Goal: Information Seeking & Learning: Learn about a topic

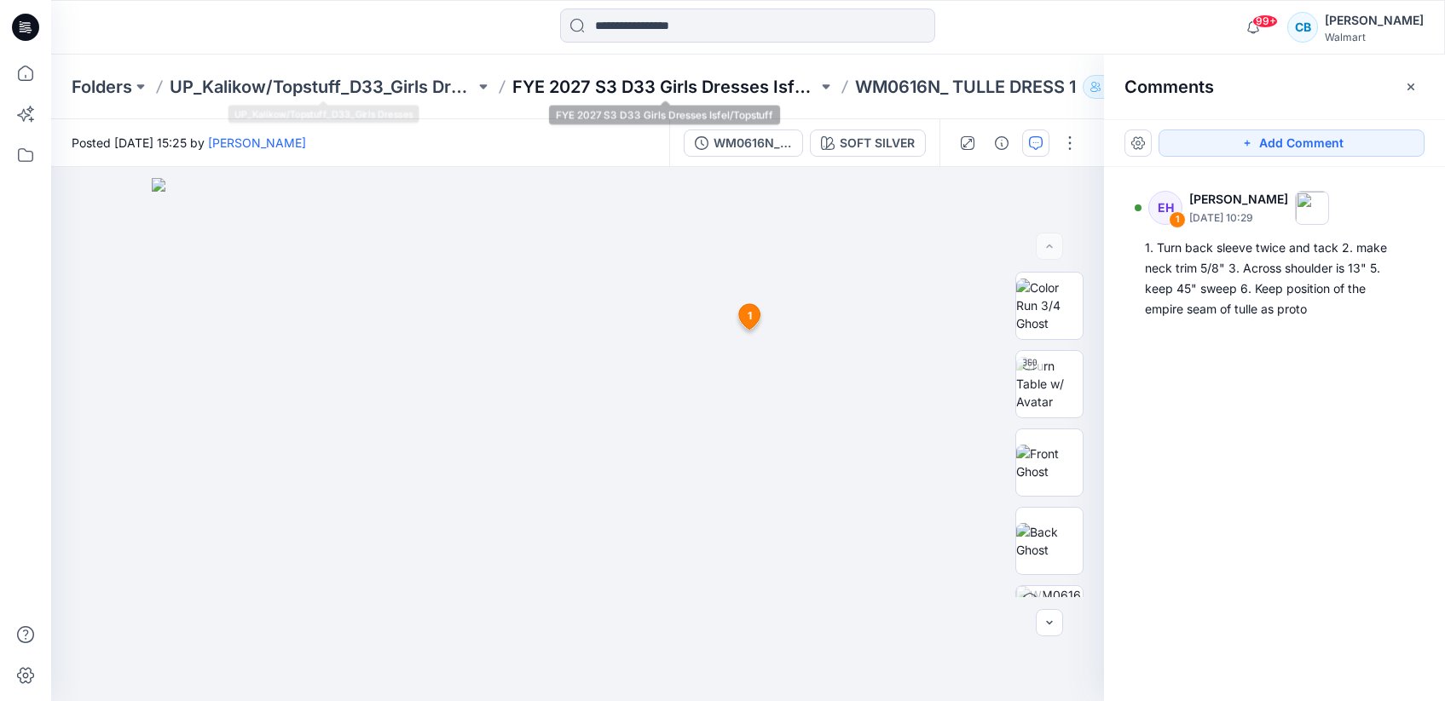
click at [574, 86] on p "FYE 2027 S3 D33 Girls Dresses Isfel/Topstuff" at bounding box center [664, 87] width 305 height 24
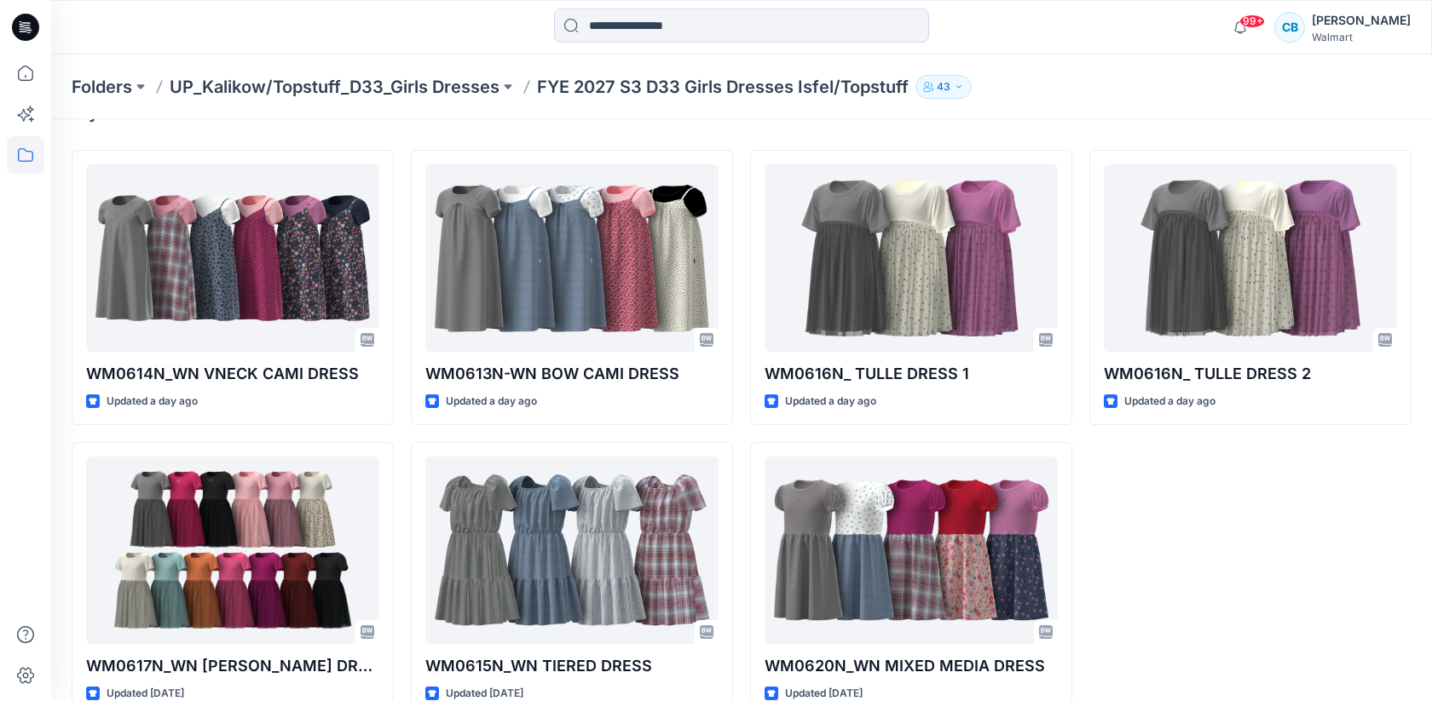
scroll to position [74, 0]
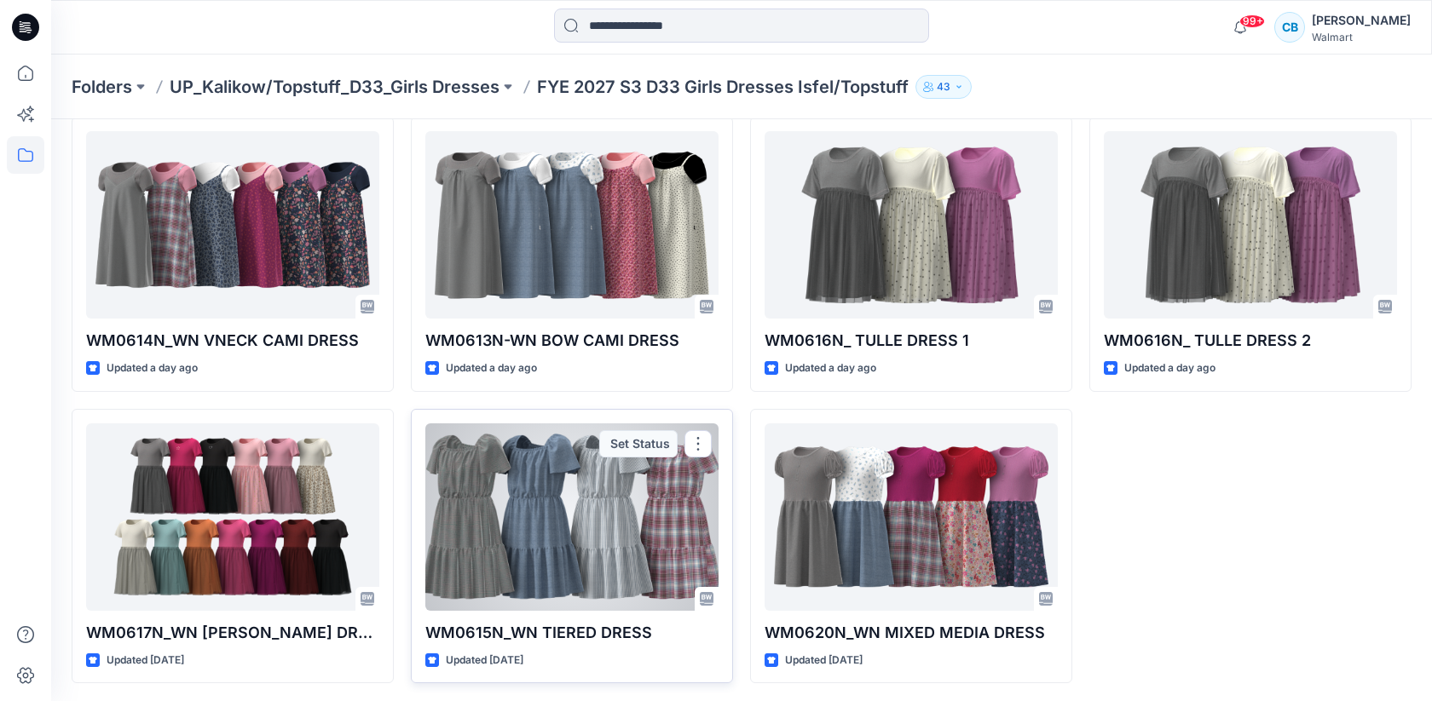
click at [681, 557] on div at bounding box center [571, 517] width 293 height 187
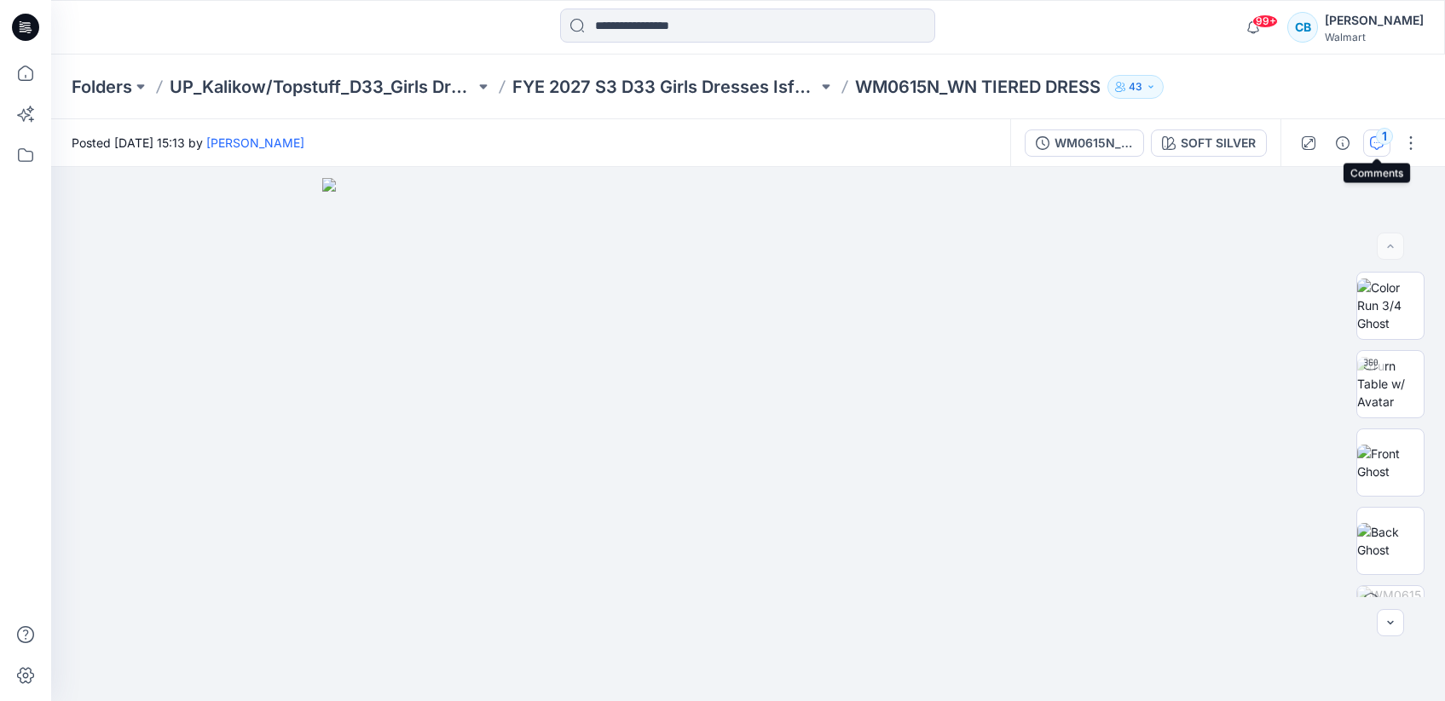
click at [1386, 138] on div "1" at bounding box center [1384, 136] width 17 height 17
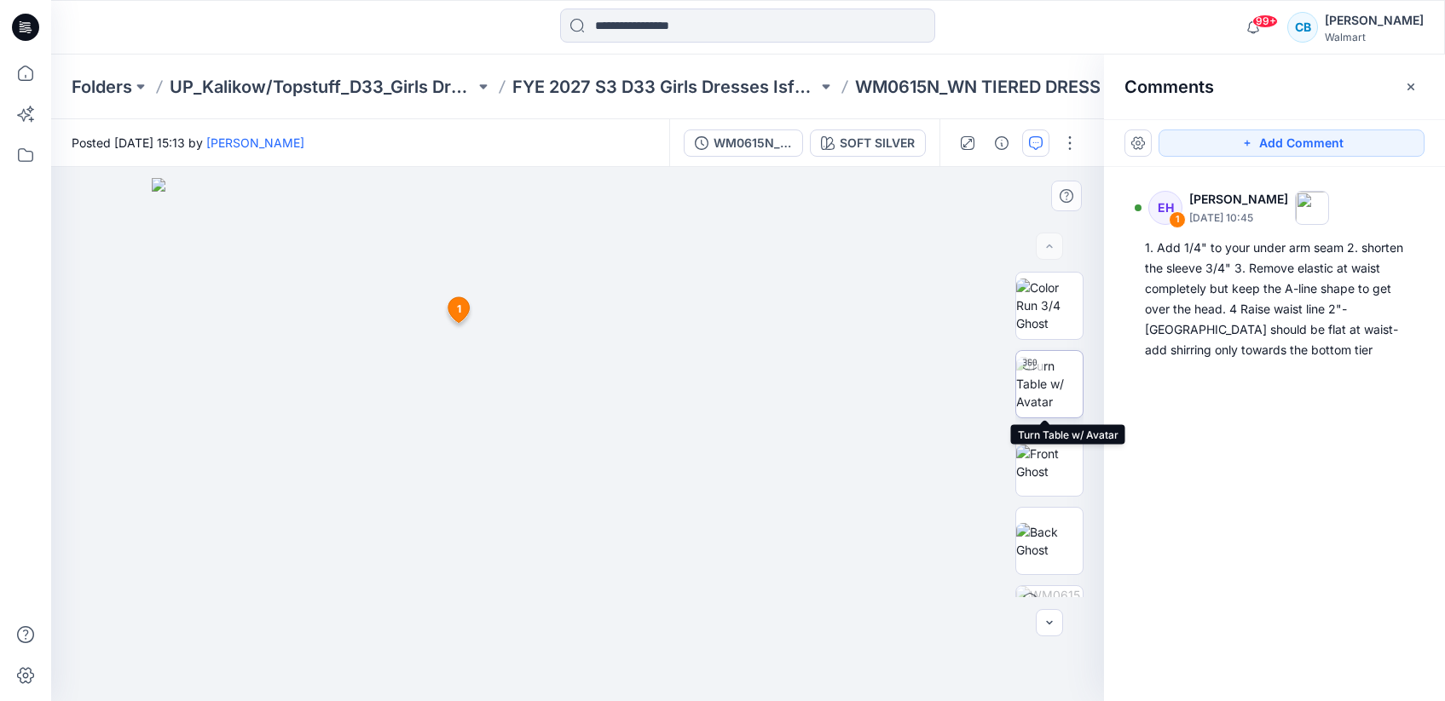
click at [1051, 401] on img at bounding box center [1049, 384] width 66 height 54
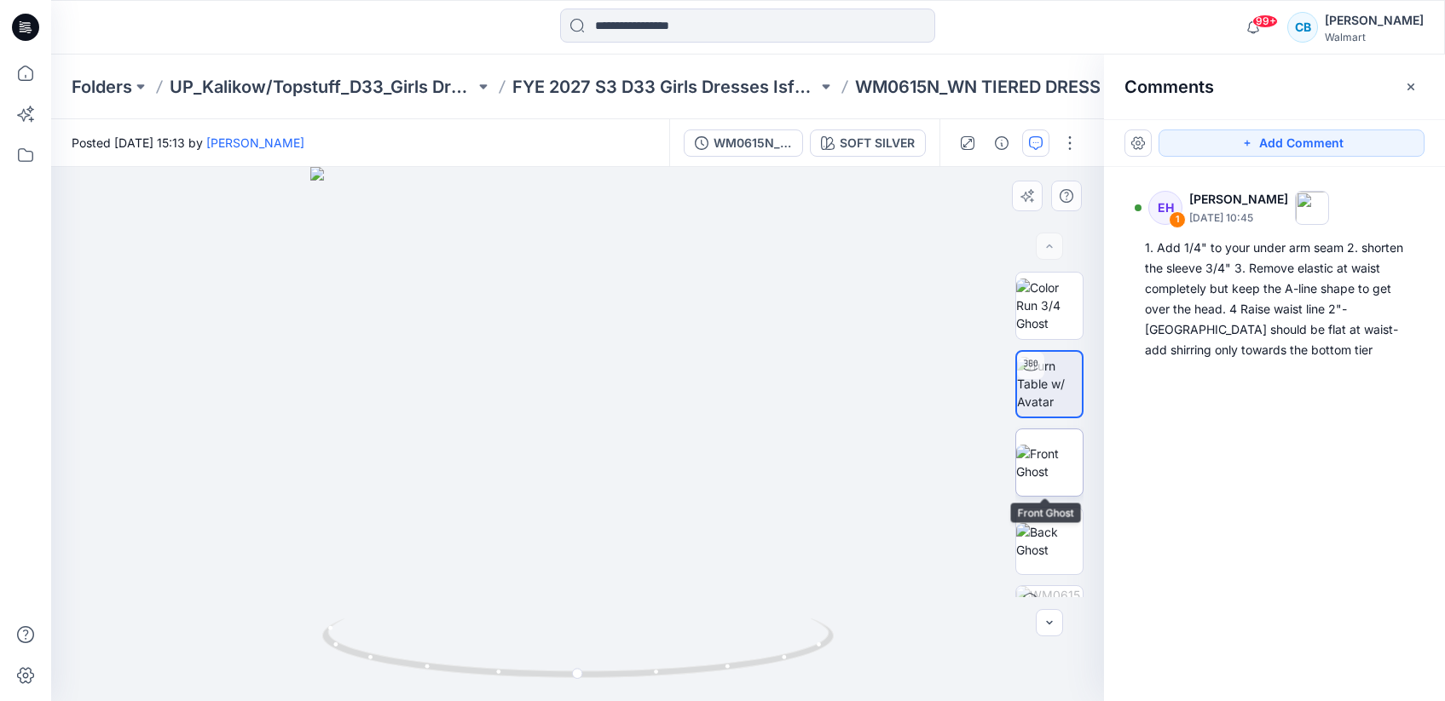
click at [1041, 447] on img at bounding box center [1049, 463] width 66 height 36
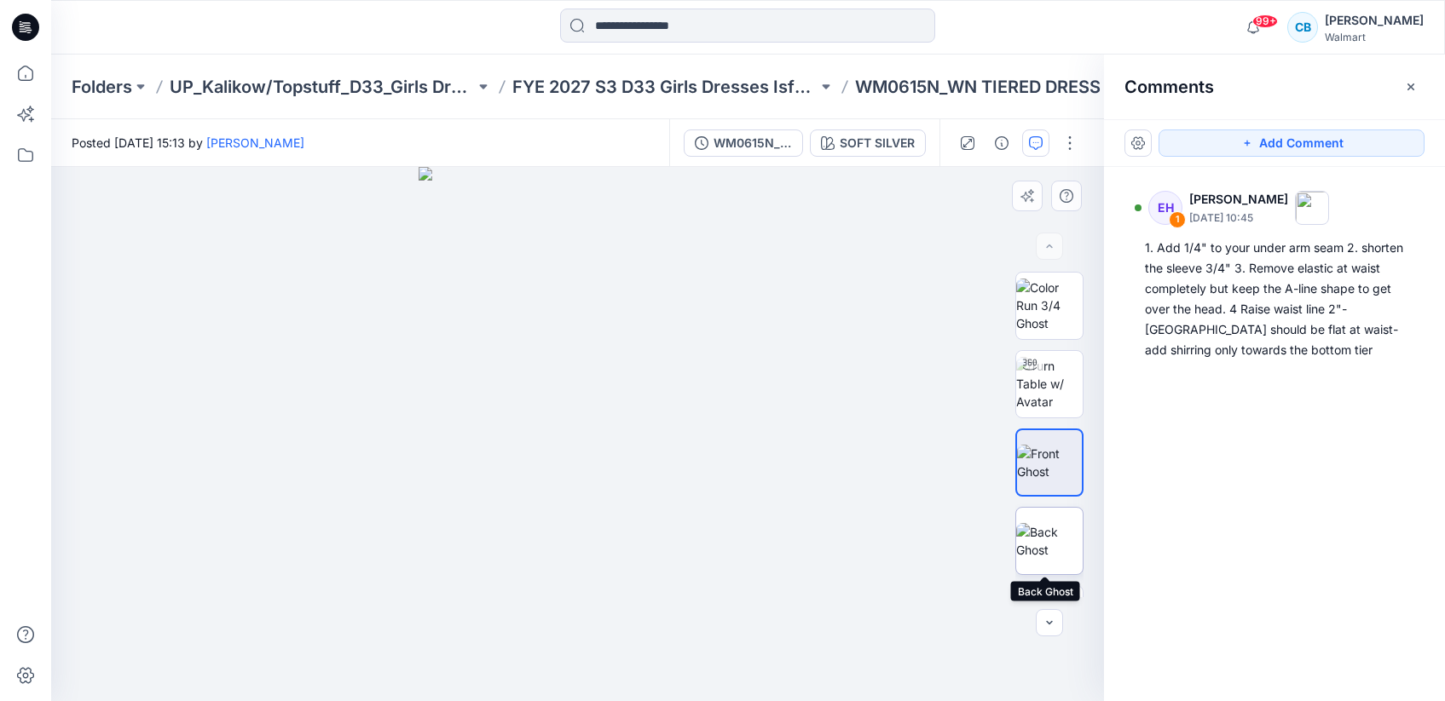
click at [1044, 543] on img at bounding box center [1049, 541] width 66 height 36
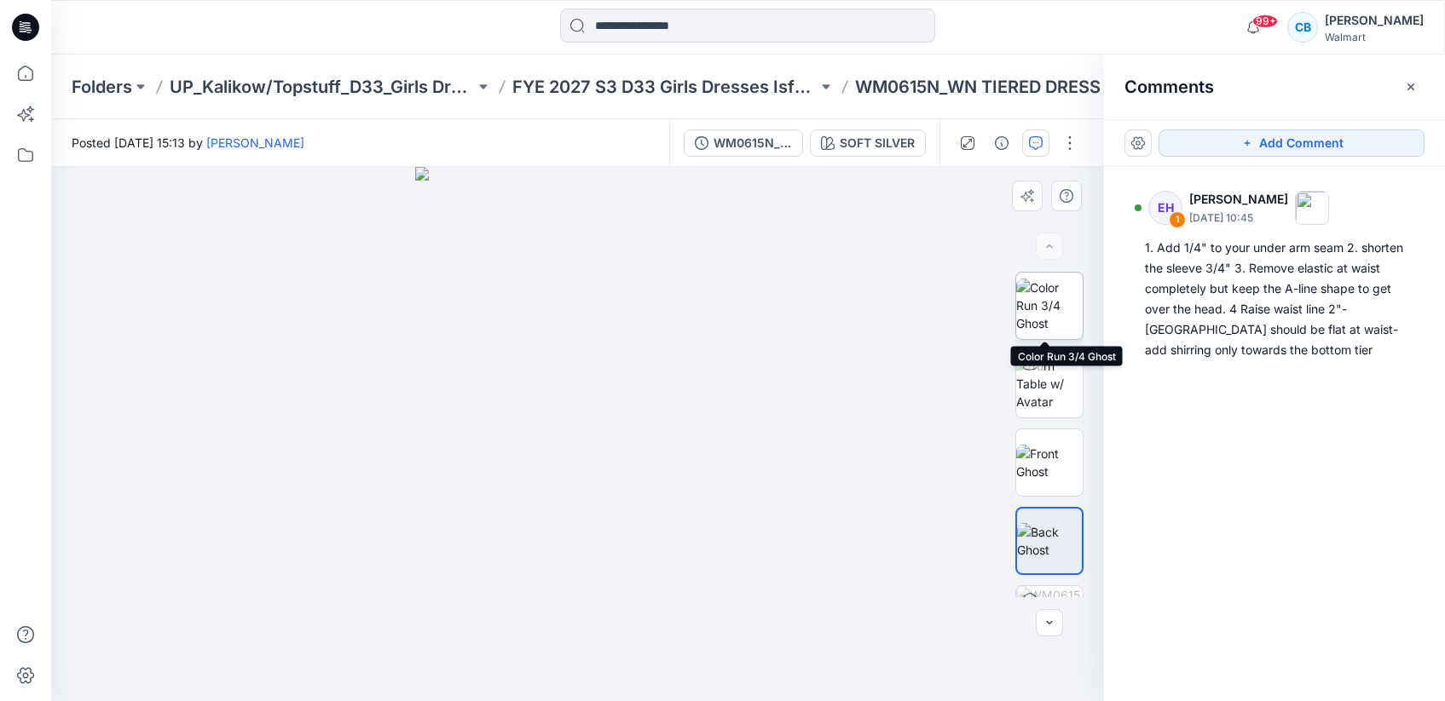
click at [1047, 322] on img at bounding box center [1049, 306] width 66 height 54
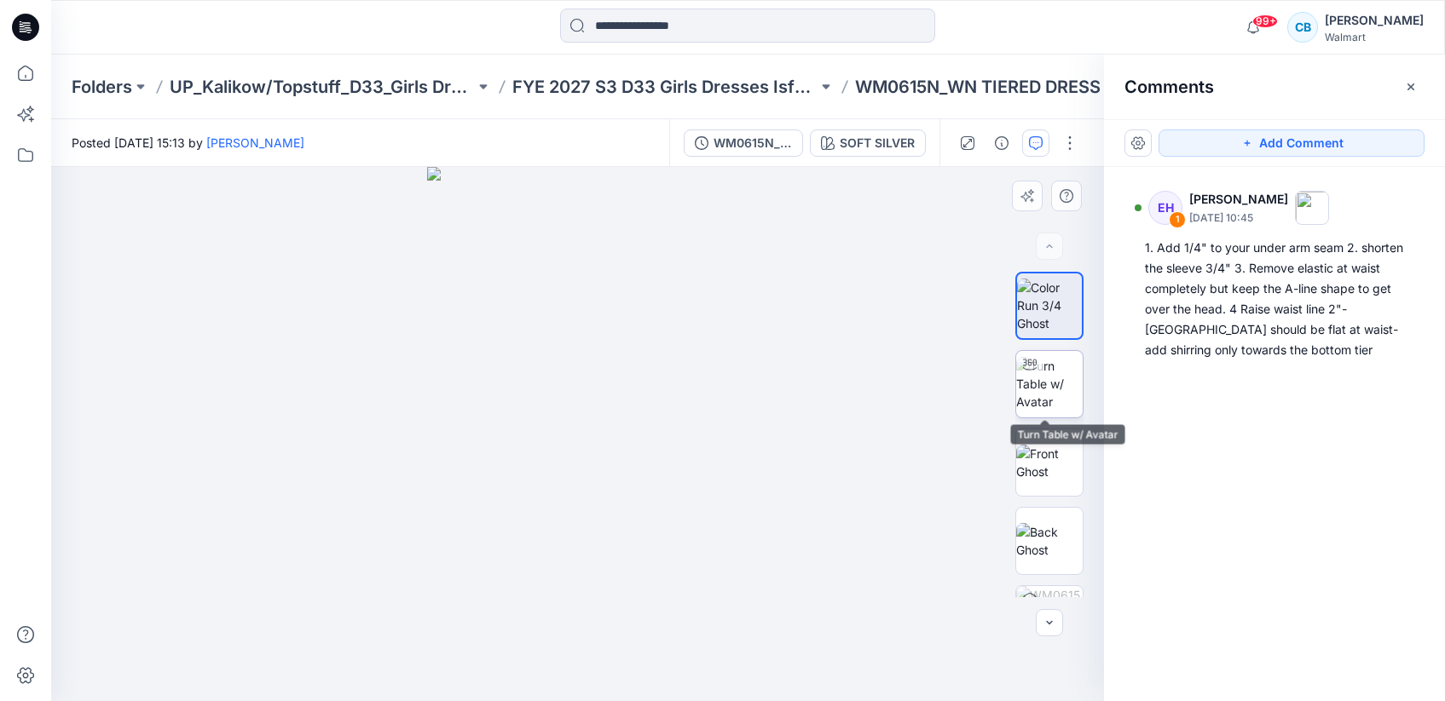
click at [1048, 380] on img at bounding box center [1049, 384] width 66 height 54
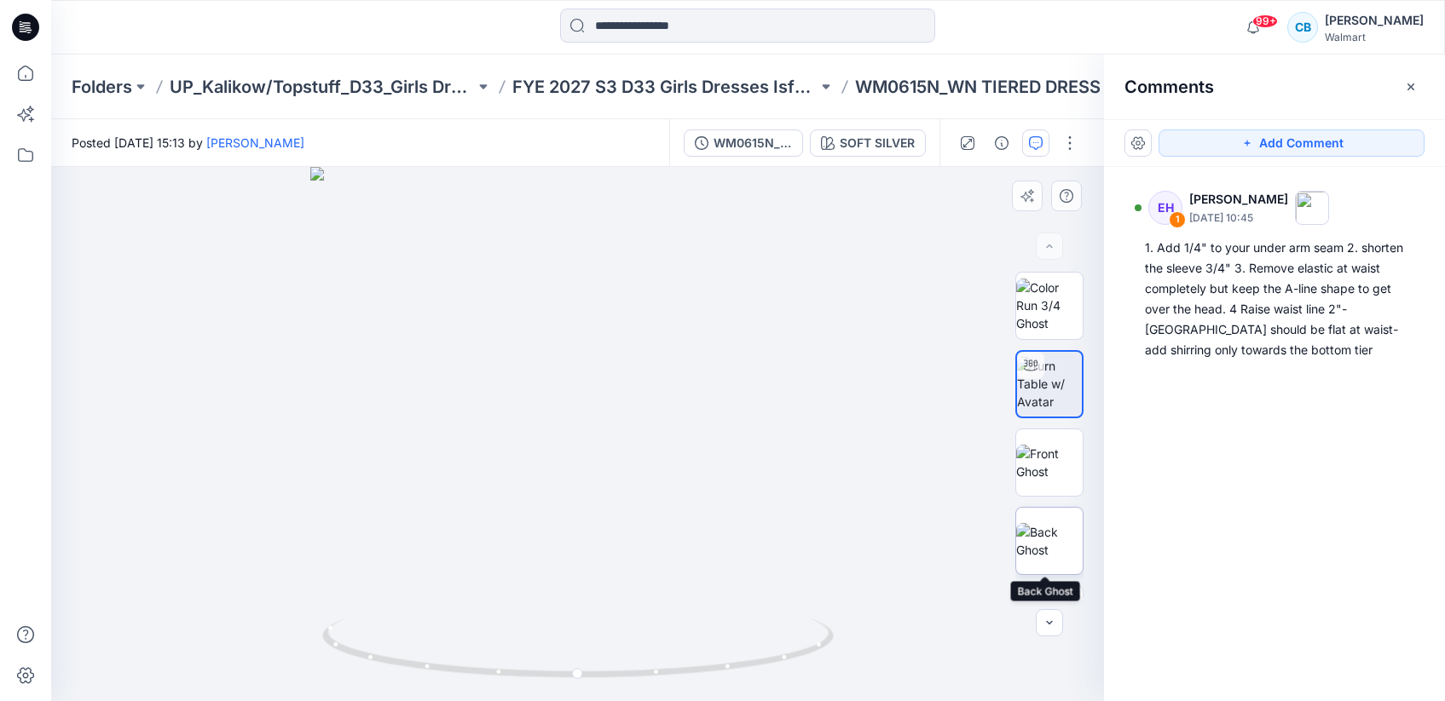
click at [1056, 538] on img at bounding box center [1049, 541] width 66 height 36
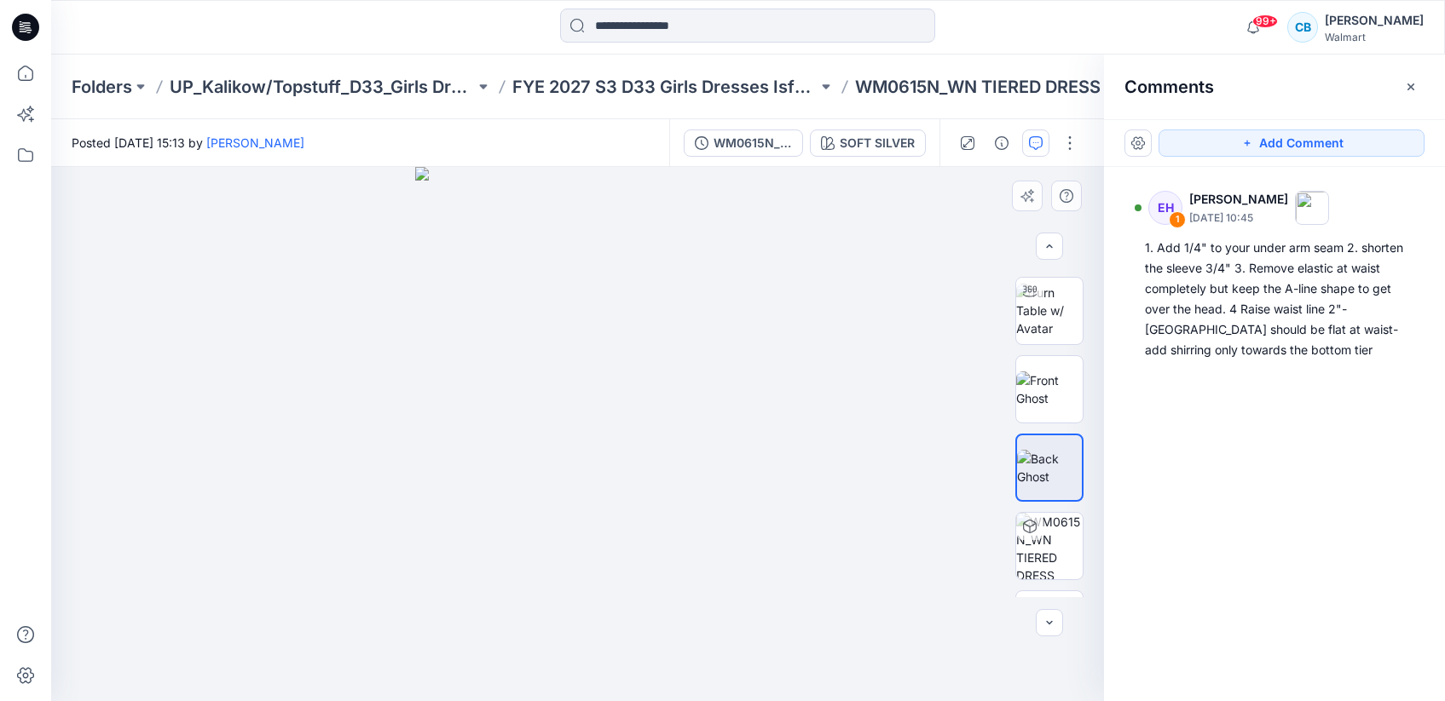
scroll to position [58, 0]
click at [1063, 328] on img at bounding box center [1049, 326] width 66 height 54
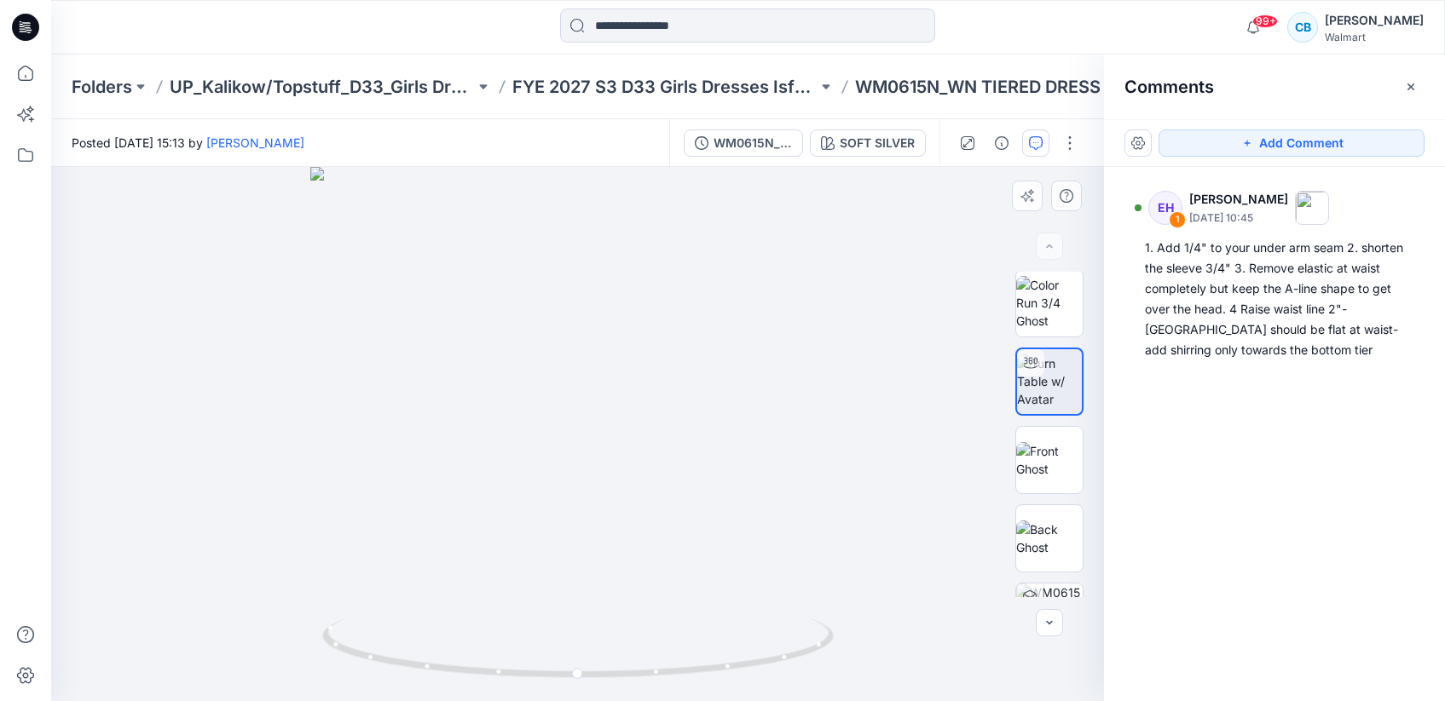
scroll to position [0, 0]
click at [1055, 309] on img at bounding box center [1049, 306] width 66 height 54
